Goal: Communication & Community: Answer question/provide support

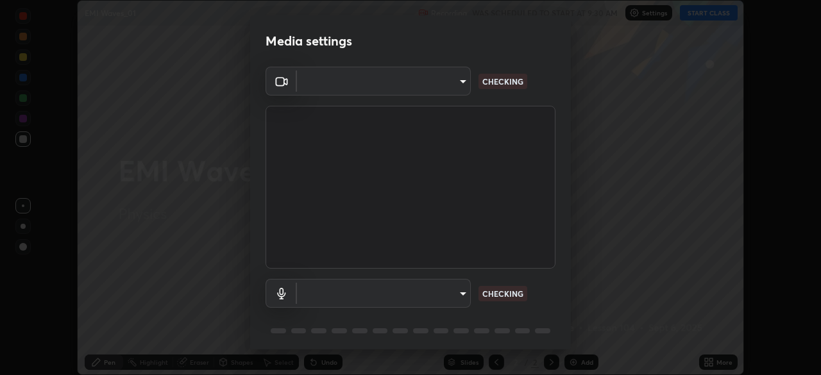
scroll to position [46, 0]
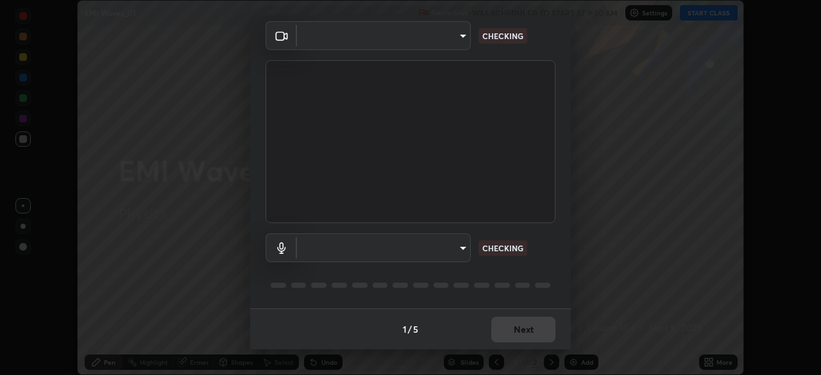
type input "f5ae6119dc4fab334a8cf66c369197aa9d1a3f6993b34b3aeb85a59339566d19"
type input "default"
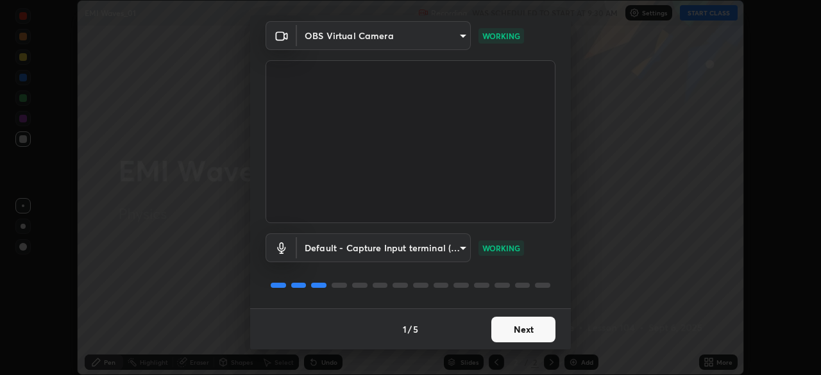
click at [517, 332] on button "Next" at bounding box center [523, 330] width 64 height 26
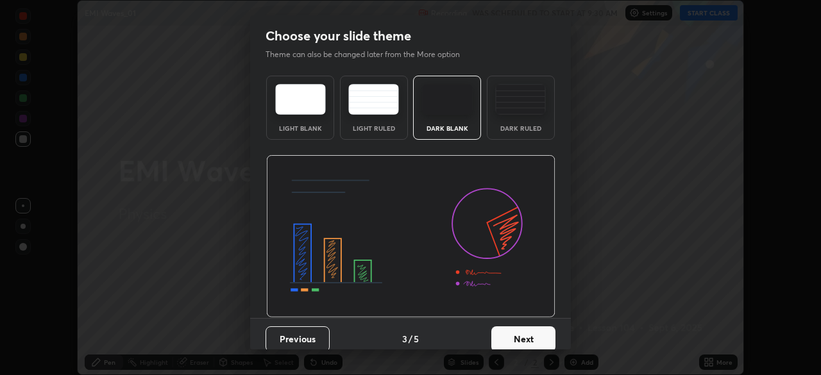
click at [518, 330] on button "Next" at bounding box center [523, 339] width 64 height 26
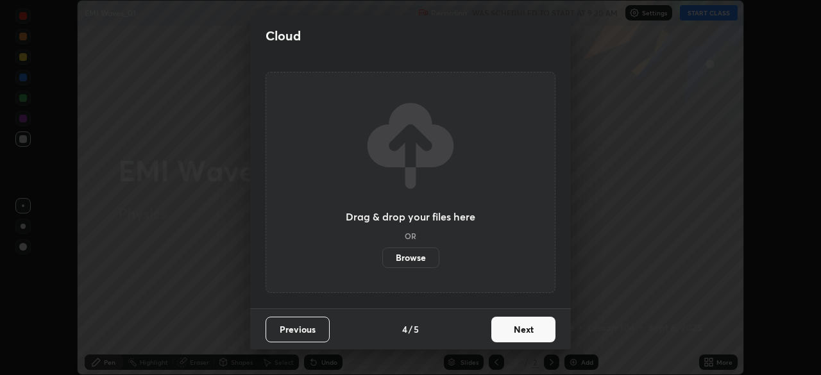
click at [519, 332] on button "Next" at bounding box center [523, 330] width 64 height 26
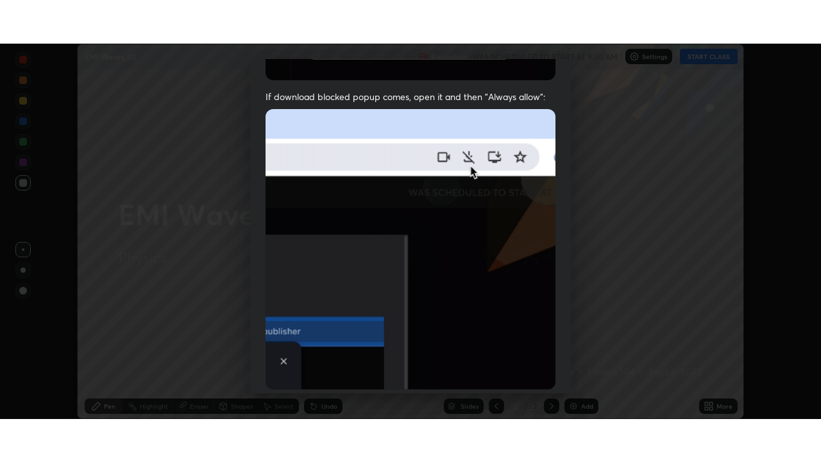
scroll to position [307, 0]
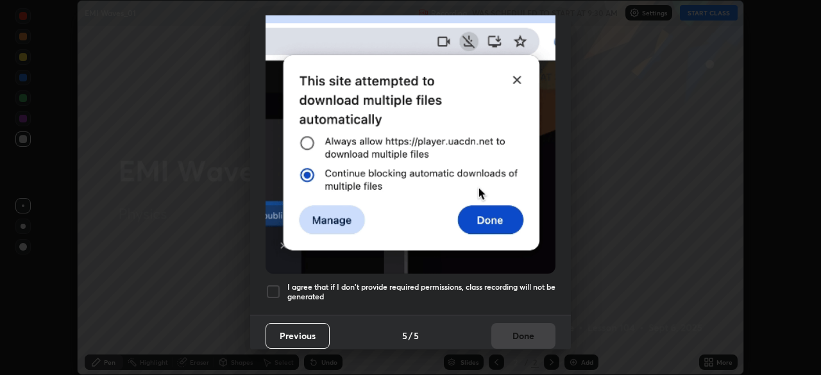
click at [274, 284] on div at bounding box center [273, 291] width 15 height 15
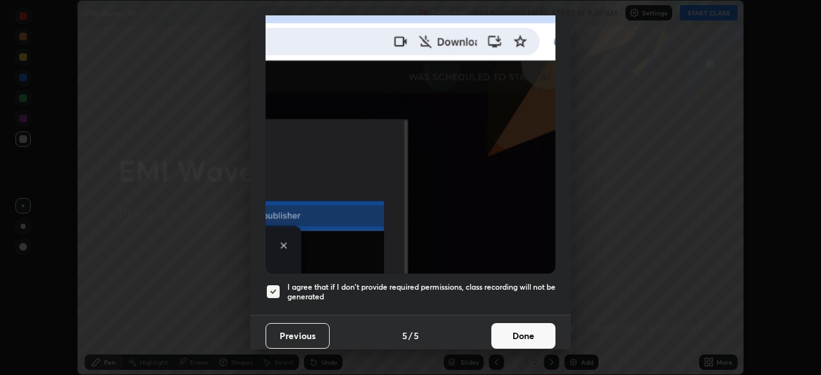
click at [516, 332] on button "Done" at bounding box center [523, 336] width 64 height 26
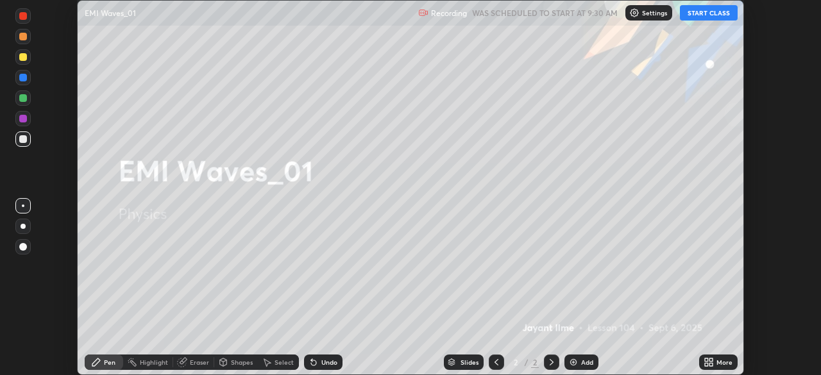
click at [702, 12] on button "START CLASS" at bounding box center [709, 12] width 58 height 15
click at [710, 361] on icon at bounding box center [710, 360] width 3 height 3
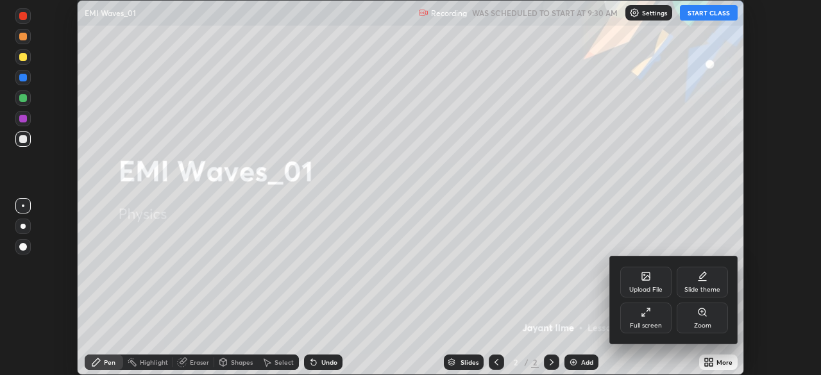
click at [650, 317] on icon at bounding box center [646, 312] width 10 height 10
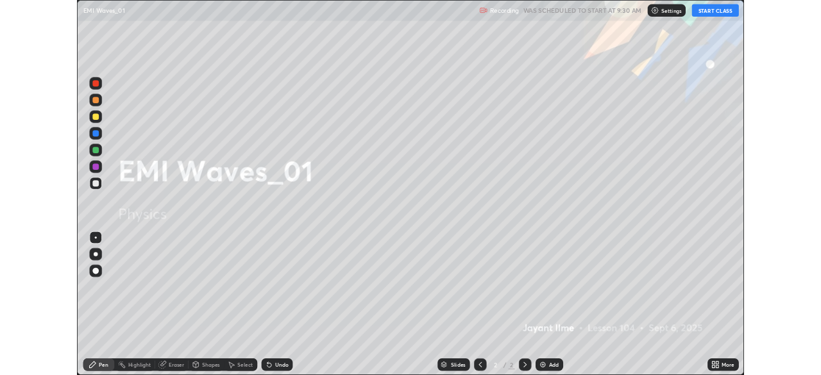
scroll to position [462, 821]
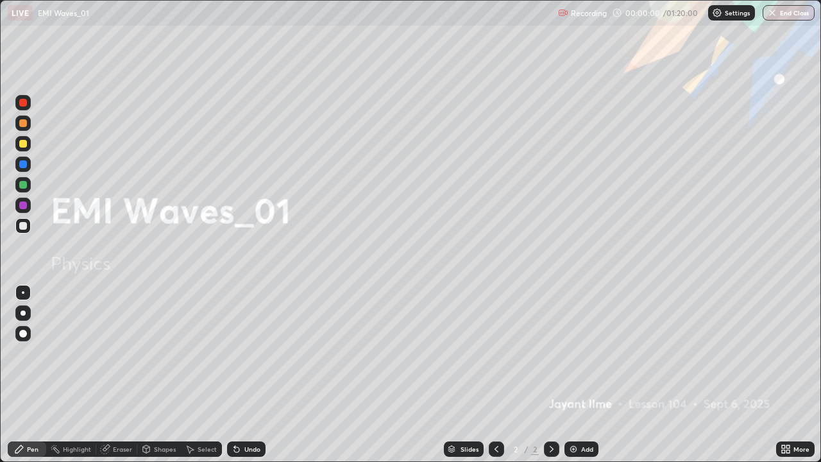
click at [30, 329] on div at bounding box center [22, 333] width 15 height 15
click at [581, 375] on div "Add" at bounding box center [587, 449] width 12 height 6
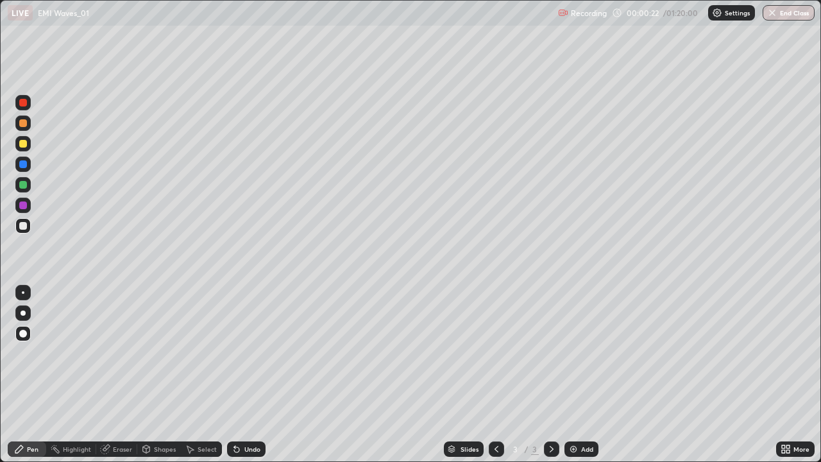
click at [21, 149] on div at bounding box center [22, 143] width 15 height 15
click at [23, 227] on div at bounding box center [23, 226] width 8 height 8
click at [244, 375] on div "Undo" at bounding box center [252, 449] width 16 height 6
click at [23, 169] on div at bounding box center [22, 163] width 15 height 15
click at [26, 223] on div at bounding box center [22, 225] width 15 height 15
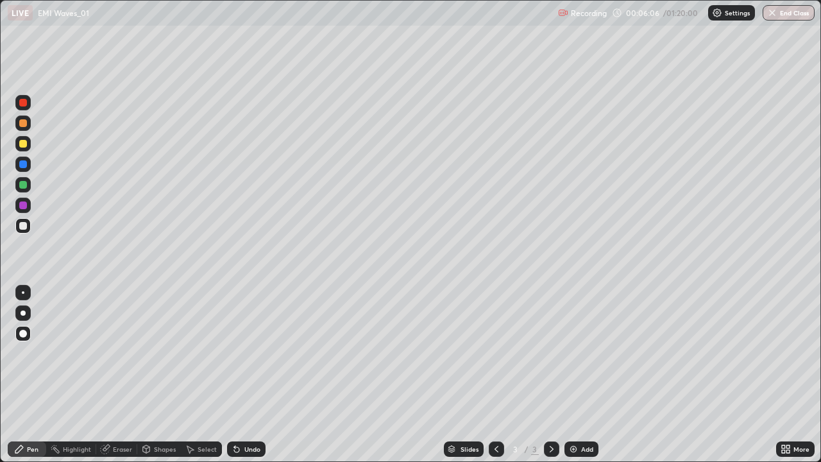
click at [578, 375] on div "Add" at bounding box center [581, 448] width 34 height 15
click at [26, 142] on div at bounding box center [23, 144] width 8 height 8
click at [24, 228] on div at bounding box center [23, 226] width 8 height 8
click at [241, 375] on div "Undo" at bounding box center [246, 448] width 38 height 15
click at [22, 224] on div at bounding box center [23, 226] width 8 height 8
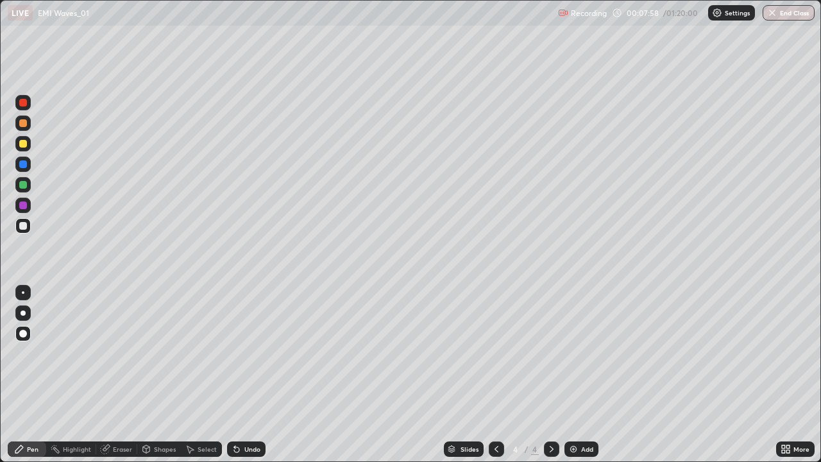
click at [24, 228] on div at bounding box center [23, 226] width 8 height 8
click at [243, 375] on div "Undo" at bounding box center [246, 448] width 38 height 15
click at [248, 375] on div "Undo" at bounding box center [246, 448] width 38 height 15
click at [248, 375] on div "Undo" at bounding box center [252, 449] width 16 height 6
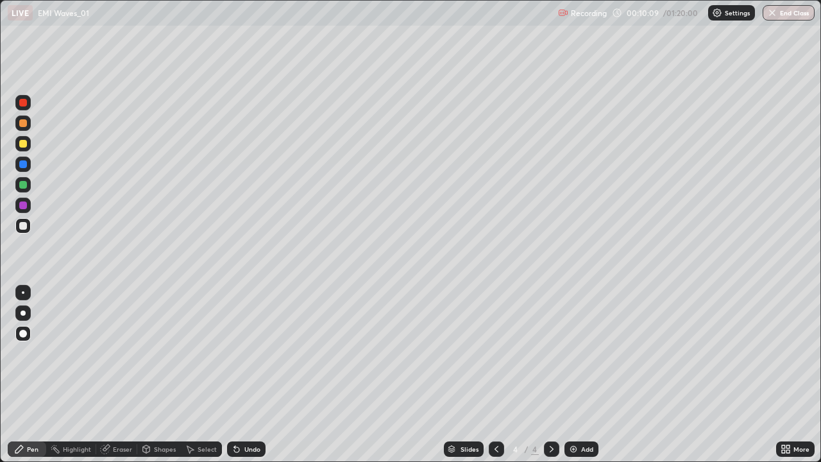
click at [24, 148] on div at bounding box center [22, 143] width 15 height 15
click at [23, 227] on div at bounding box center [23, 226] width 8 height 8
click at [0, 0] on div "LIVE EMI Waves_01 Recording 00:10:33 / 01:20:00 Settings End Class" at bounding box center [410, 13] width 821 height 26
click at [28, 228] on div at bounding box center [22, 225] width 15 height 15
click at [0, 0] on div "LIVE EMI Waves_01 Recording 00:10:45 / 01:20:00 Settings End Class" at bounding box center [410, 13] width 821 height 26
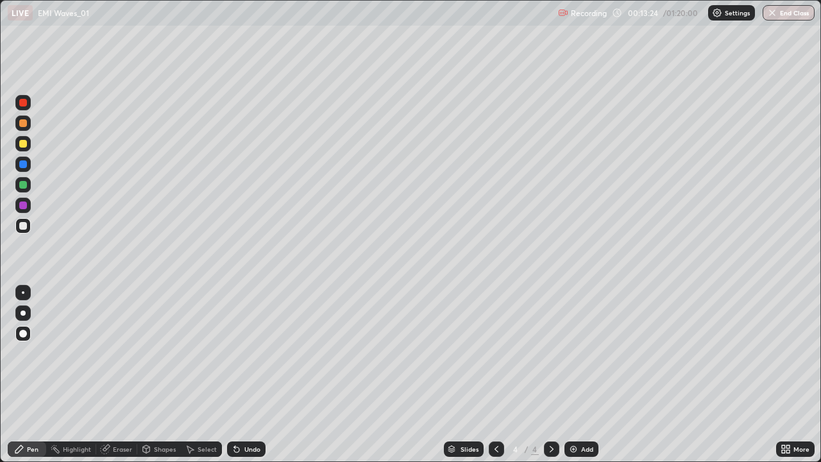
click at [572, 375] on img at bounding box center [573, 449] width 10 height 10
click at [28, 144] on div at bounding box center [22, 143] width 15 height 15
click at [28, 224] on div at bounding box center [22, 225] width 15 height 15
click at [26, 227] on div at bounding box center [23, 226] width 8 height 8
click at [493, 375] on icon at bounding box center [496, 449] width 10 height 10
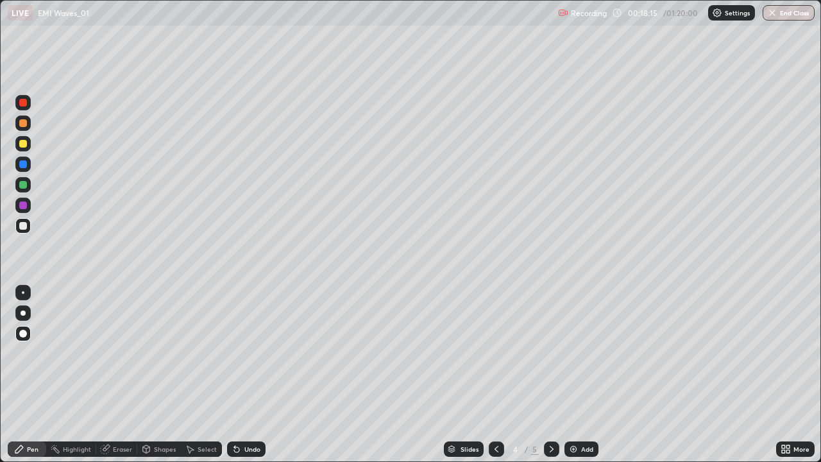
click at [548, 375] on icon at bounding box center [551, 449] width 10 height 10
click at [247, 375] on div "Undo" at bounding box center [252, 449] width 16 height 6
click at [24, 165] on div at bounding box center [23, 164] width 8 height 8
click at [26, 144] on div at bounding box center [23, 144] width 8 height 8
click at [21, 223] on div at bounding box center [23, 226] width 8 height 8
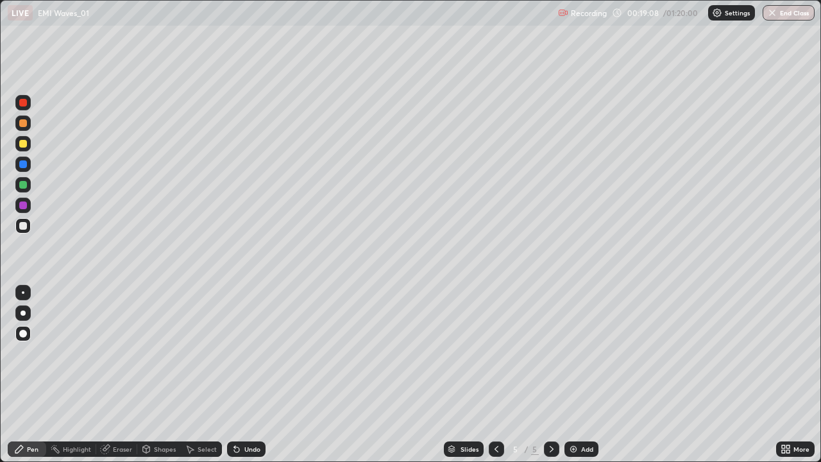
click at [240, 375] on div "Undo" at bounding box center [246, 448] width 38 height 15
click at [24, 145] on div at bounding box center [23, 144] width 8 height 8
click at [20, 227] on div at bounding box center [23, 226] width 8 height 8
click at [244, 375] on div "Undo" at bounding box center [252, 449] width 16 height 6
click at [241, 375] on div "Undo" at bounding box center [246, 448] width 38 height 15
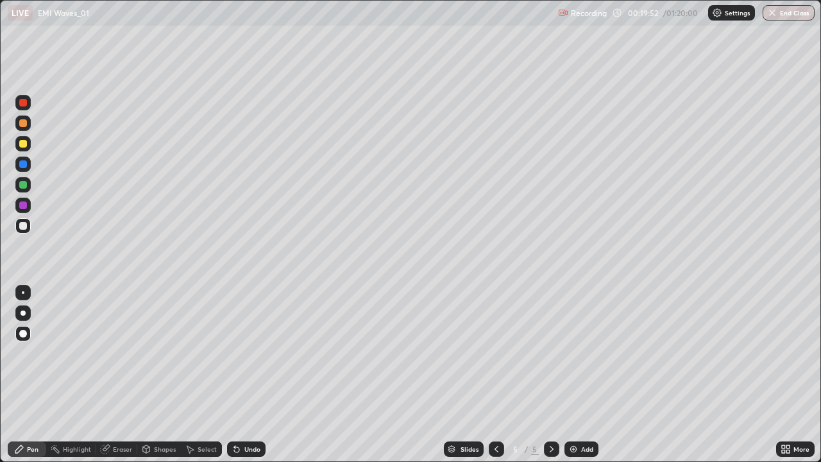
click at [241, 375] on div "Undo" at bounding box center [246, 448] width 38 height 15
click at [246, 375] on div "Undo" at bounding box center [252, 449] width 16 height 6
click at [23, 183] on div at bounding box center [23, 185] width 8 height 8
click at [24, 144] on div at bounding box center [23, 144] width 8 height 8
click at [239, 375] on icon at bounding box center [237, 449] width 10 height 10
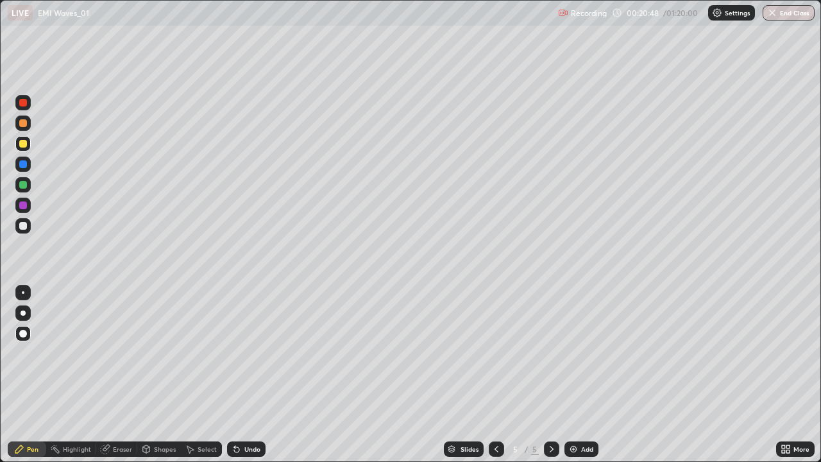
click at [23, 226] on div at bounding box center [23, 226] width 8 height 8
click at [113, 375] on div "Eraser" at bounding box center [122, 449] width 19 height 6
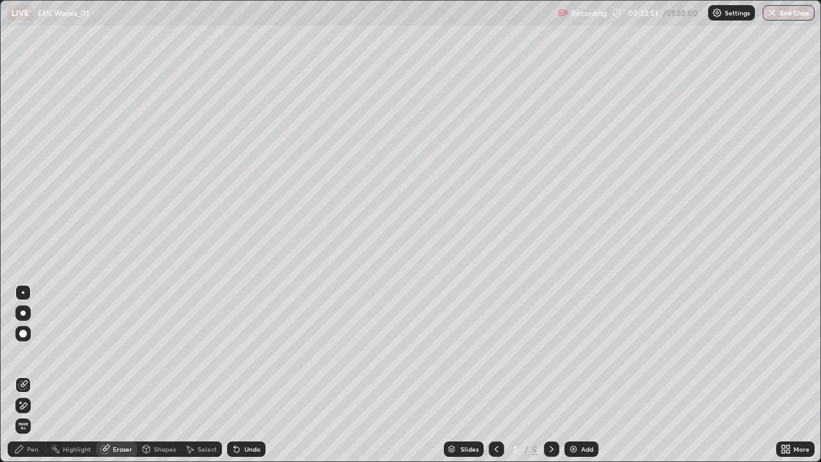
click at [33, 375] on div "Pen" at bounding box center [33, 449] width 12 height 6
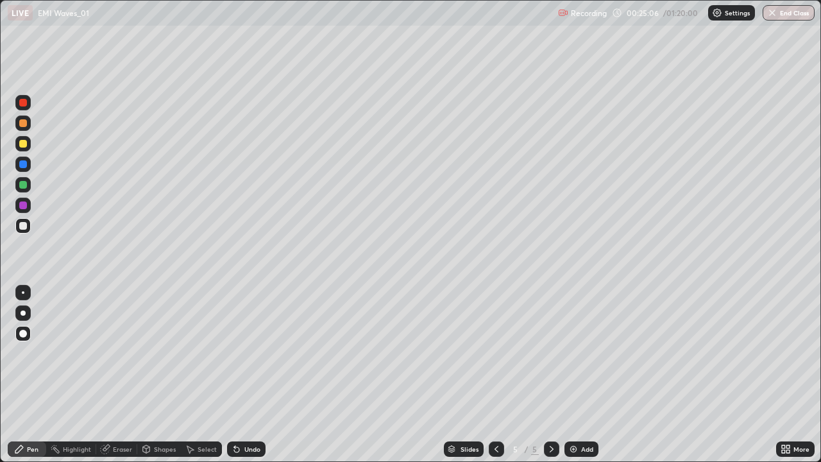
click at [489, 375] on div at bounding box center [496, 448] width 15 height 15
click at [550, 375] on icon at bounding box center [551, 449] width 10 height 10
click at [570, 375] on img at bounding box center [573, 449] width 10 height 10
click at [26, 146] on div at bounding box center [23, 144] width 8 height 8
click at [26, 226] on div at bounding box center [23, 226] width 8 height 8
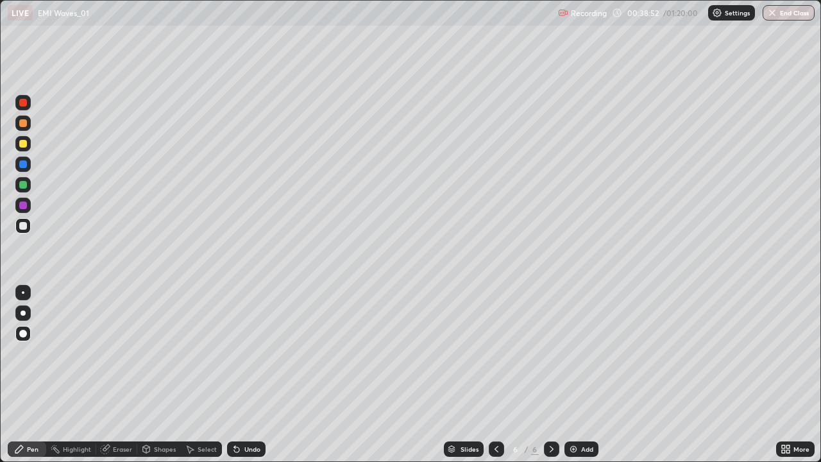
click at [575, 375] on img at bounding box center [573, 449] width 10 height 10
click at [246, 375] on div "Undo" at bounding box center [252, 449] width 16 height 6
click at [251, 375] on div "Undo" at bounding box center [252, 449] width 16 height 6
click at [572, 375] on img at bounding box center [573, 449] width 10 height 10
click at [575, 375] on img at bounding box center [573, 449] width 10 height 10
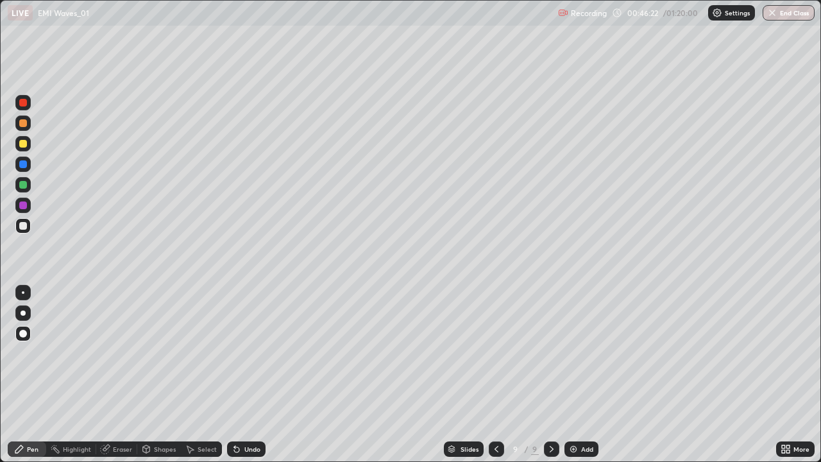
click at [121, 375] on div "Eraser" at bounding box center [122, 449] width 19 height 6
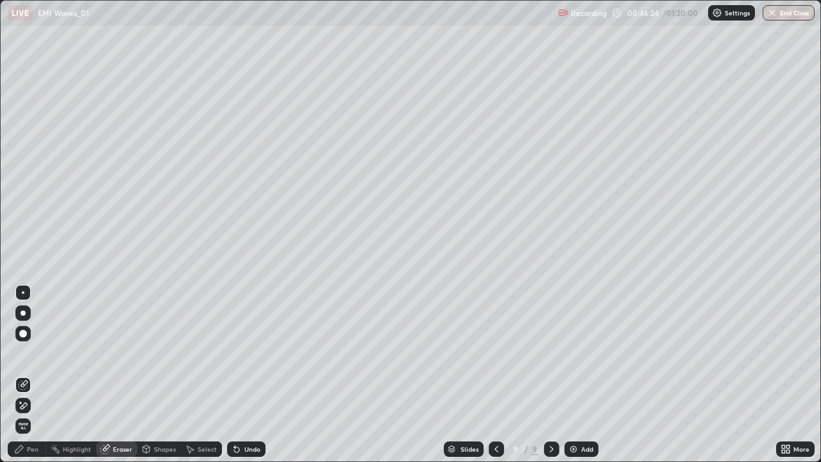
click at [30, 375] on div "Pen" at bounding box center [27, 448] width 38 height 15
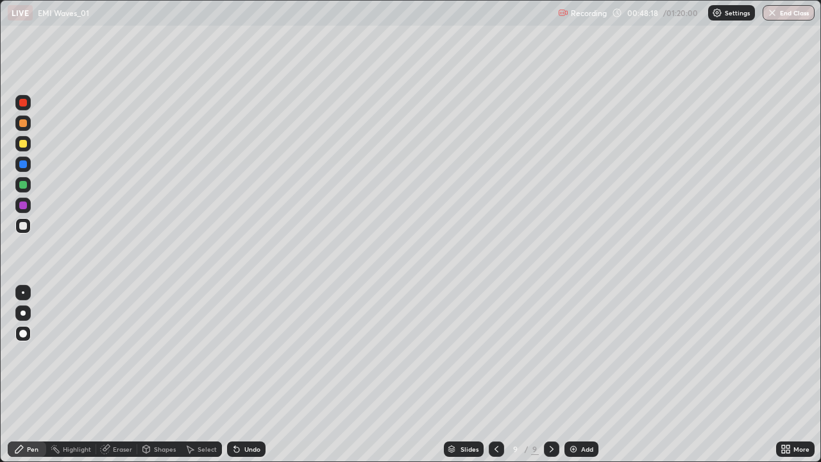
click at [581, 375] on div "Add" at bounding box center [587, 449] width 12 height 6
click at [246, 375] on div "Undo" at bounding box center [252, 449] width 16 height 6
click at [248, 375] on div "Undo" at bounding box center [252, 449] width 16 height 6
click at [248, 375] on div "Undo" at bounding box center [246, 448] width 38 height 15
click at [0, 0] on div "LIVE EMI Waves_01 Recording 00:50:47 / 01:20:00 Settings End Class" at bounding box center [410, 13] width 821 height 26
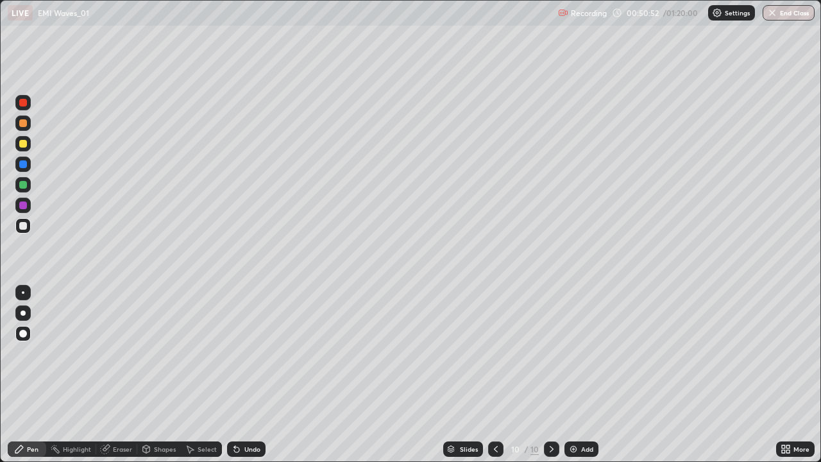
click at [241, 375] on div "Undo" at bounding box center [246, 448] width 38 height 15
click at [0, 0] on div "LIVE EMI Waves_01 Recording 00:51:24 / 01:20:00 Settings End Class" at bounding box center [410, 13] width 821 height 26
click at [577, 375] on img at bounding box center [573, 449] width 10 height 10
click at [571, 375] on img at bounding box center [573, 449] width 10 height 10
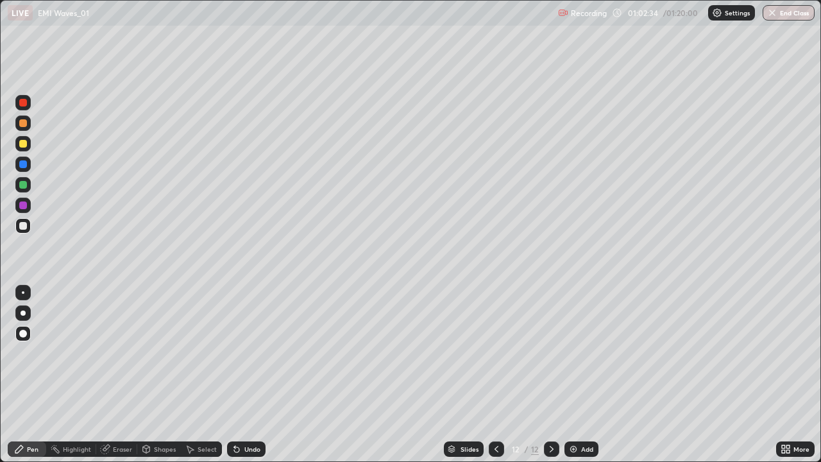
click at [571, 375] on img at bounding box center [573, 449] width 10 height 10
click at [794, 15] on button "End Class" at bounding box center [789, 12] width 52 height 15
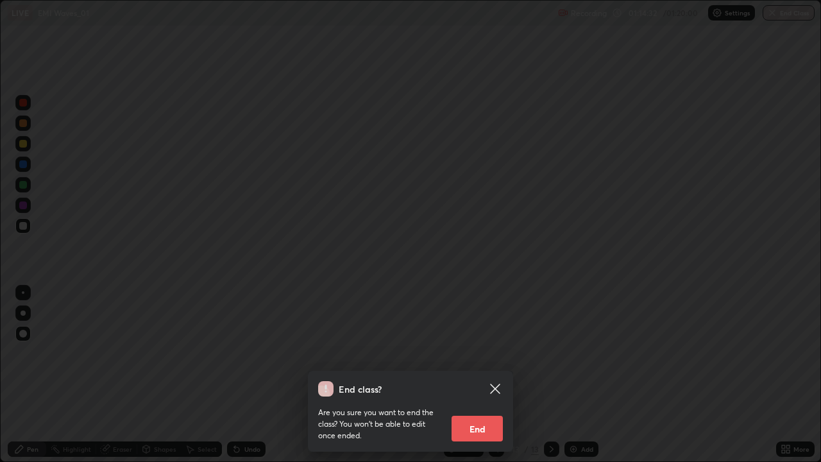
click at [469, 375] on button "End" at bounding box center [477, 429] width 51 height 26
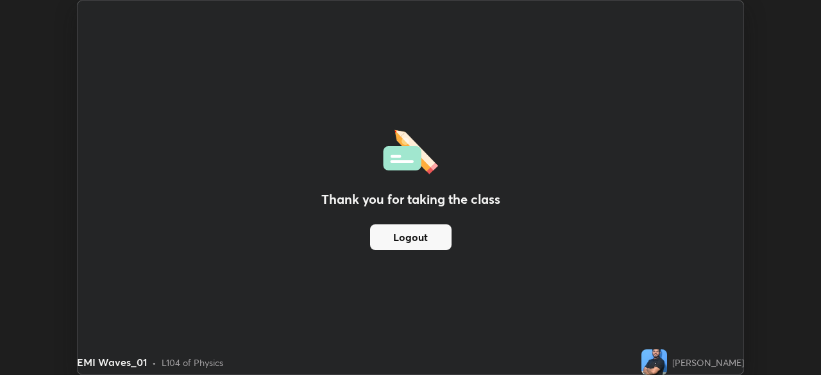
scroll to position [63762, 63316]
